Goal: Find specific page/section: Find specific page/section

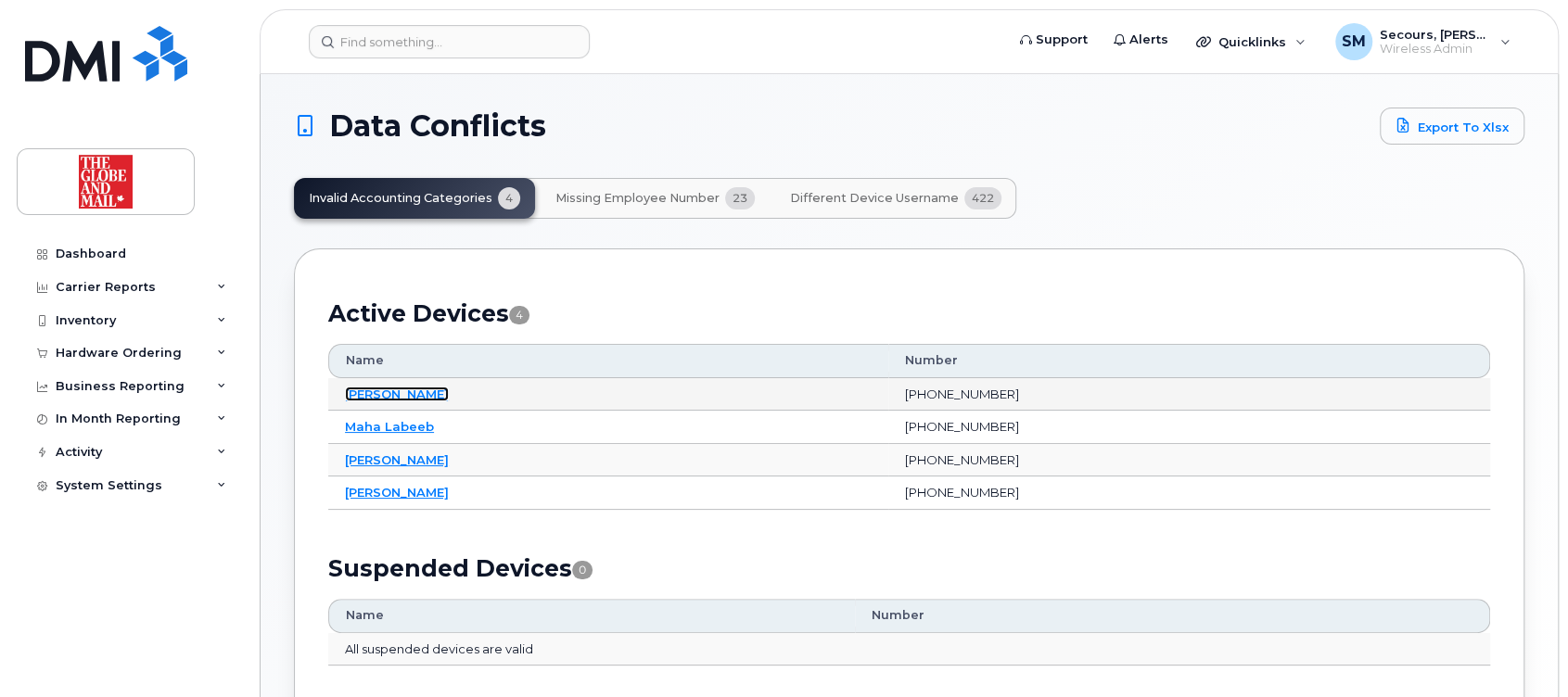
click at [397, 396] on link "[PERSON_NAME]" at bounding box center [397, 394] width 103 height 15
click at [673, 193] on span "Missing Employee Number" at bounding box center [636, 198] width 164 height 15
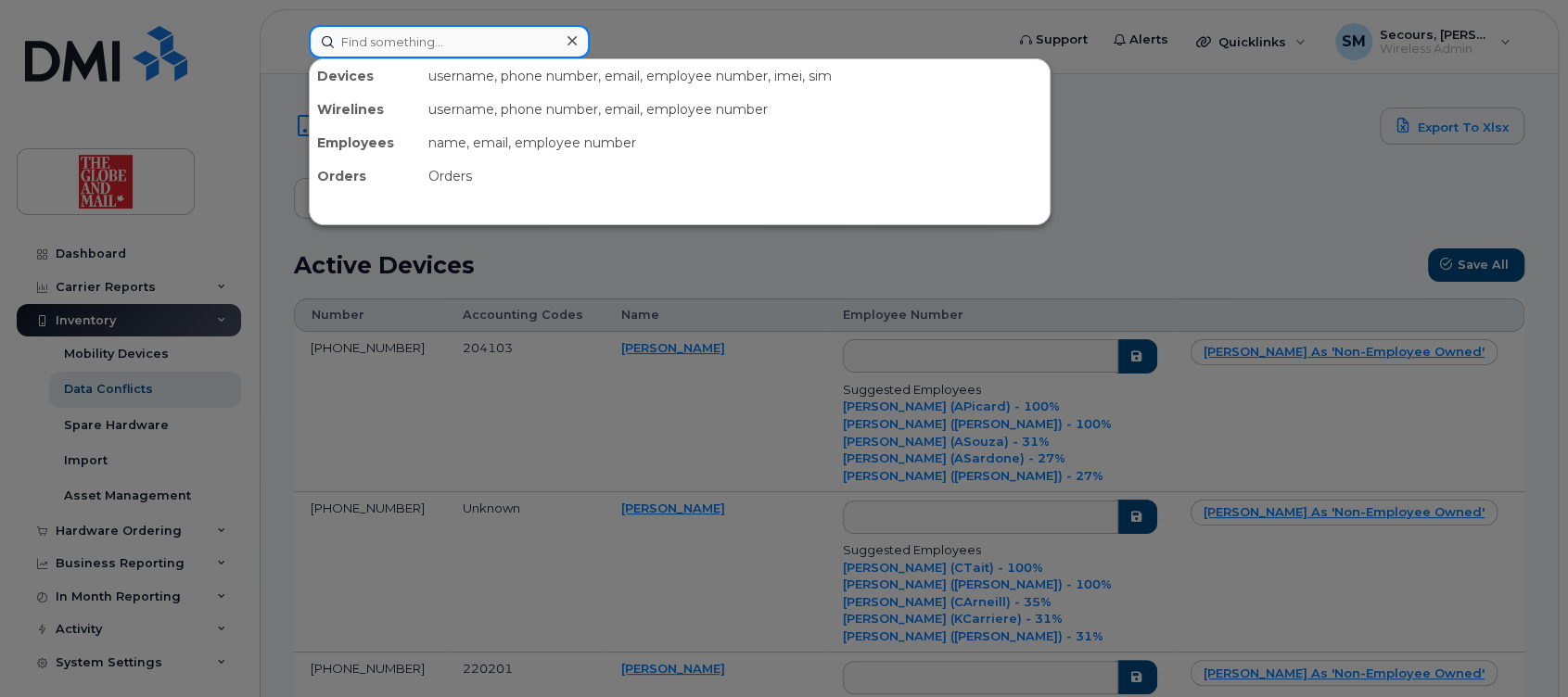
click at [424, 36] on input at bounding box center [449, 41] width 281 height 33
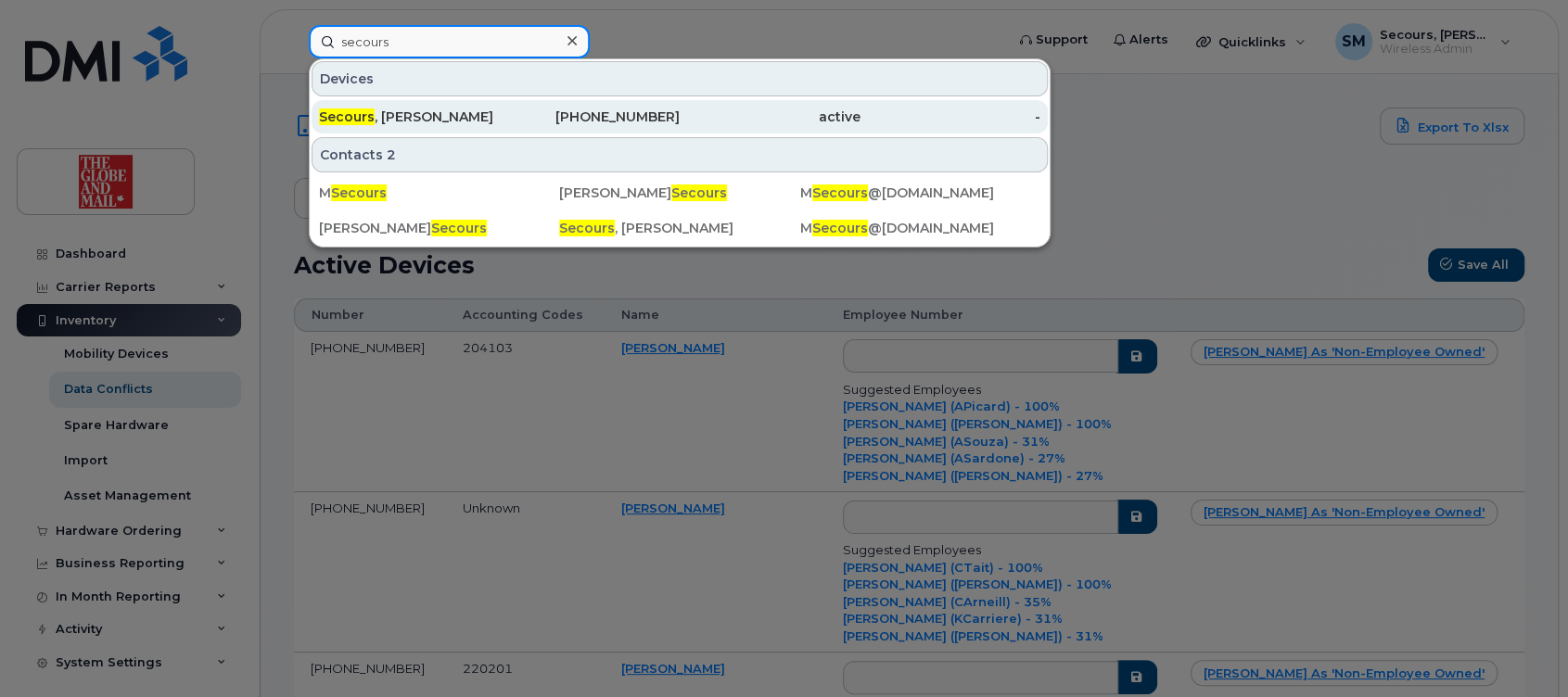
type input "secours"
click at [425, 120] on div "Secours , Marc" at bounding box center [409, 117] width 181 height 19
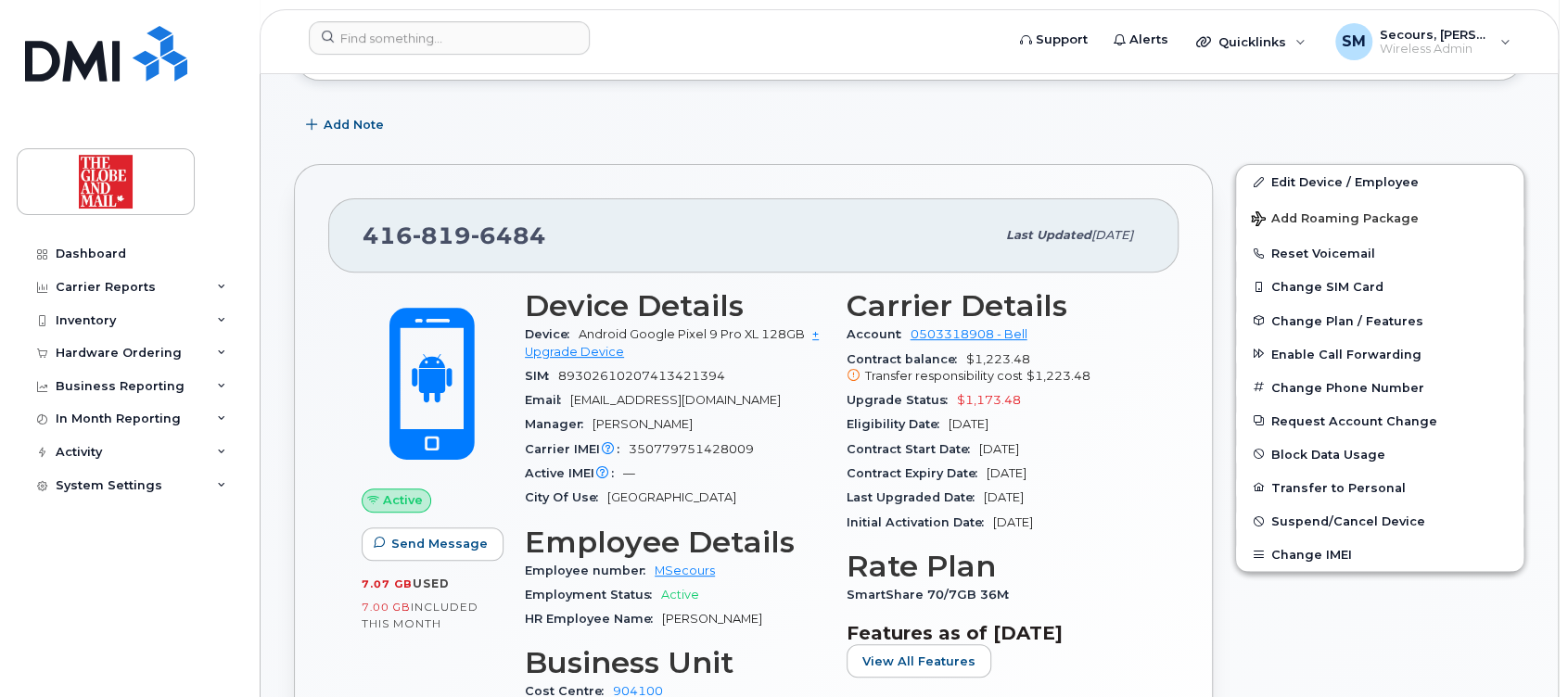
scroll to position [494, 0]
